Goal: Browse casually

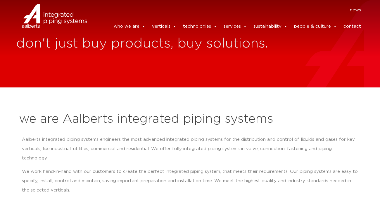
click at [374, 8] on section "news news who we are we are Aalberts integrated piping systems our mission our …" at bounding box center [190, 19] width 380 height 38
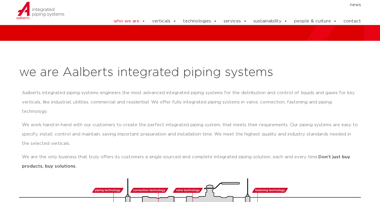
scroll to position [29, 0]
